Goal: Transaction & Acquisition: Subscribe to service/newsletter

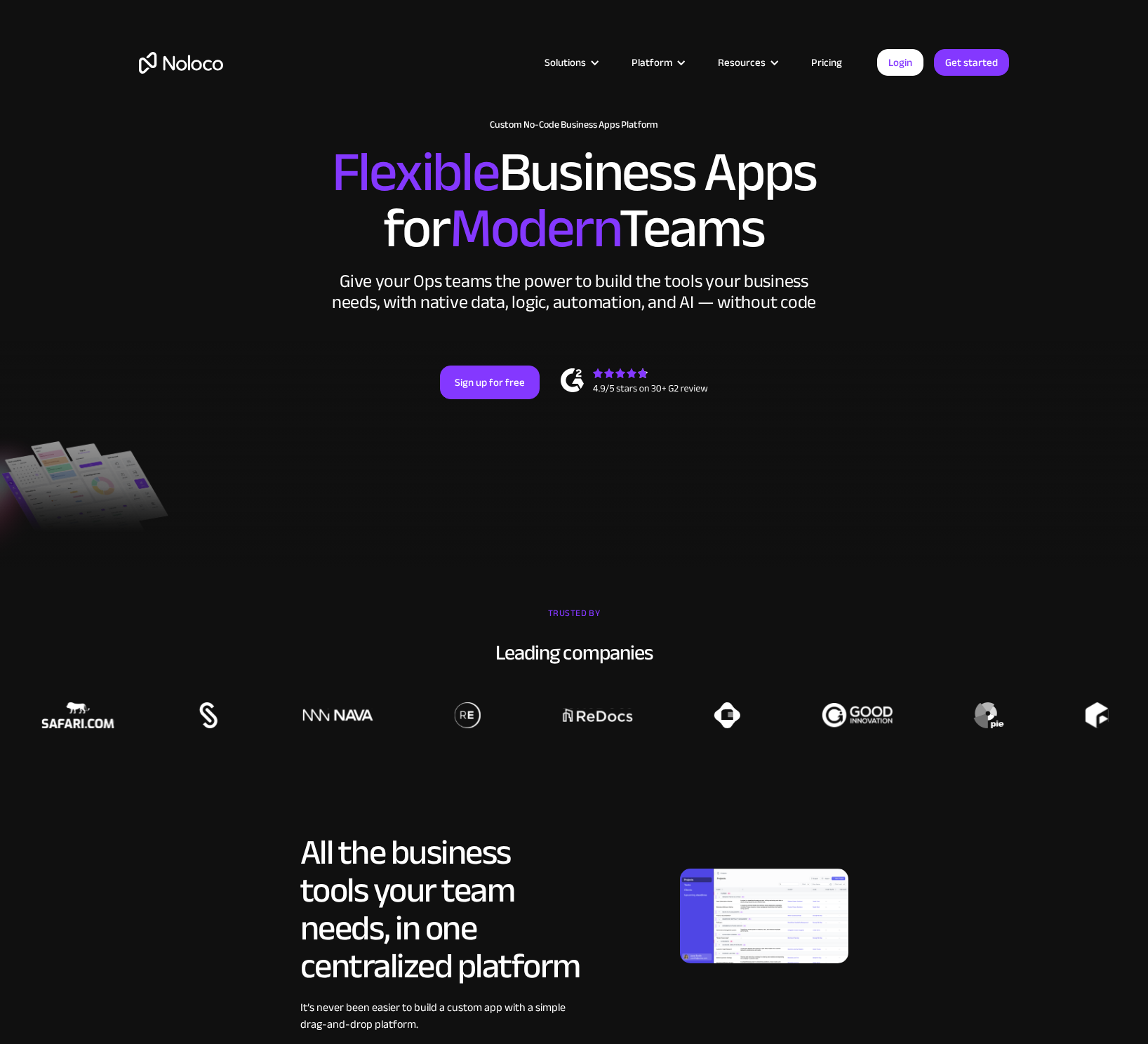
click at [244, 521] on div at bounding box center [574, 454] width 1148 height 227
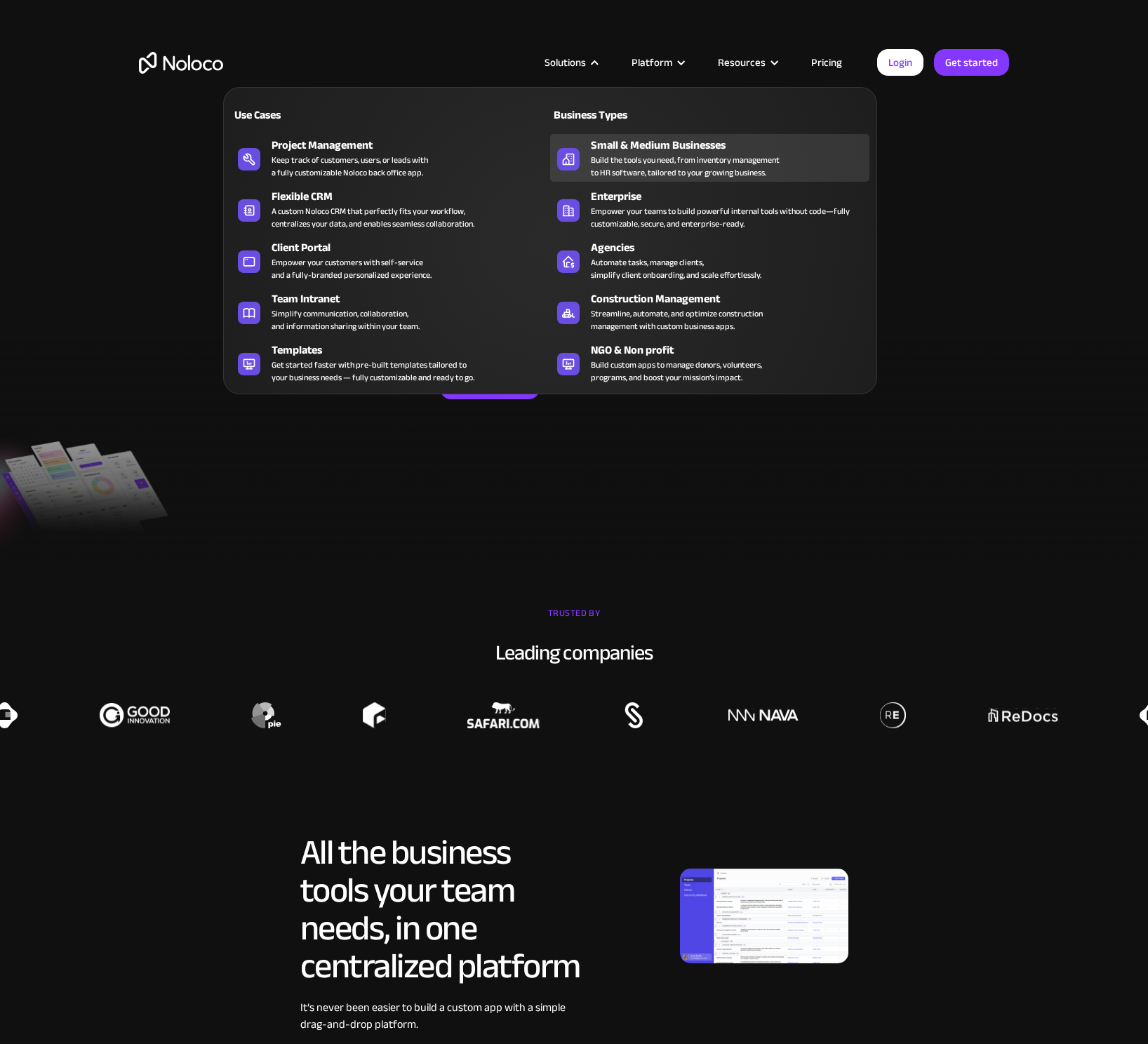
click at [692, 162] on div "Build the tools you need, from inventory management to HR software, tailored to…" at bounding box center [686, 166] width 189 height 25
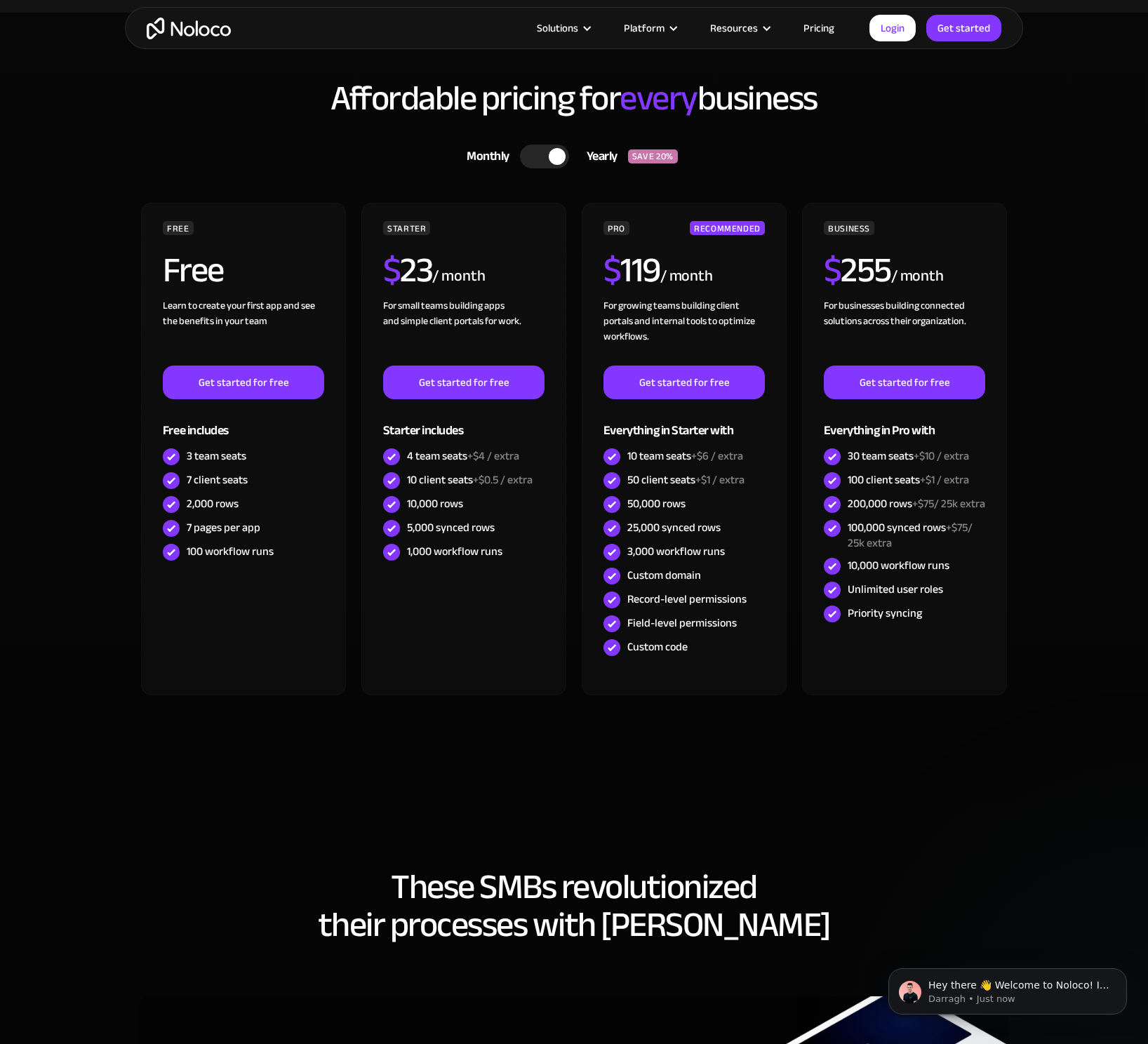
click at [538, 161] on div at bounding box center [544, 156] width 49 height 24
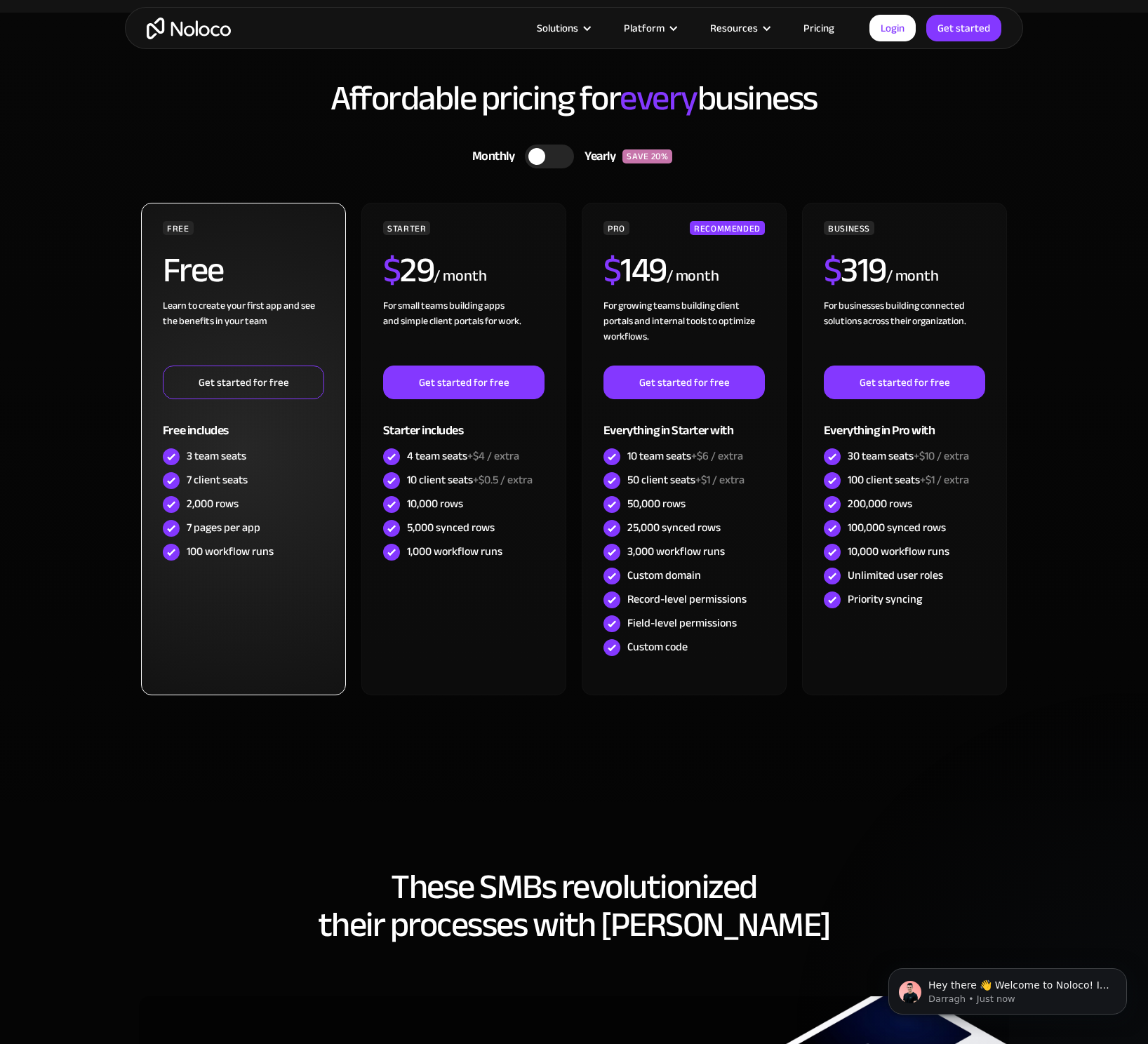
click at [254, 389] on link "Get started for free" at bounding box center [243, 382] width 162 height 34
